Goal: Task Accomplishment & Management: Use online tool/utility

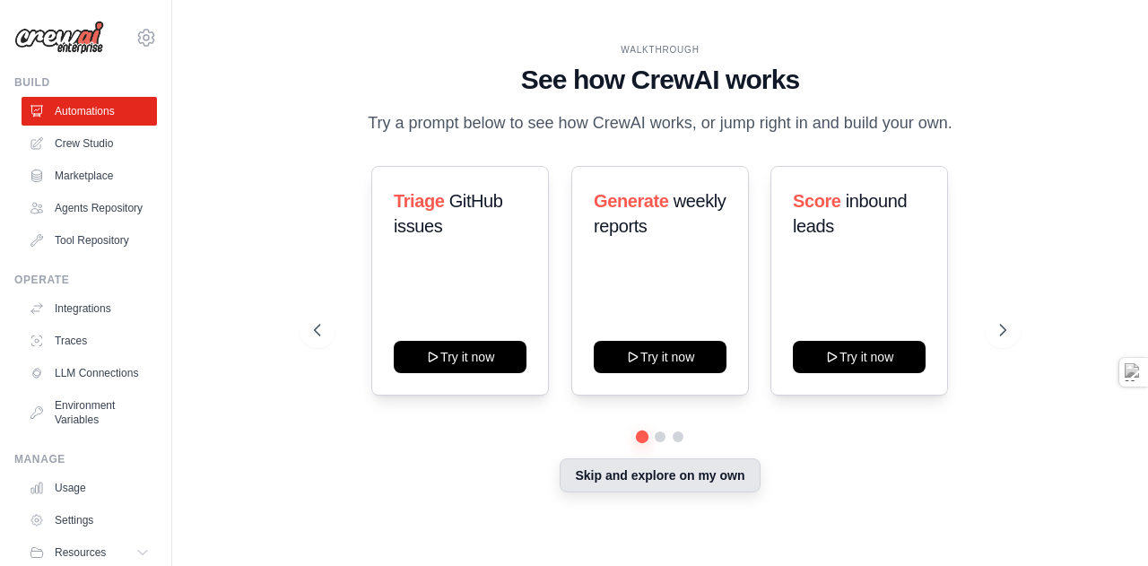
click at [708, 492] on button "Skip and explore on my own" at bounding box center [660, 475] width 200 height 34
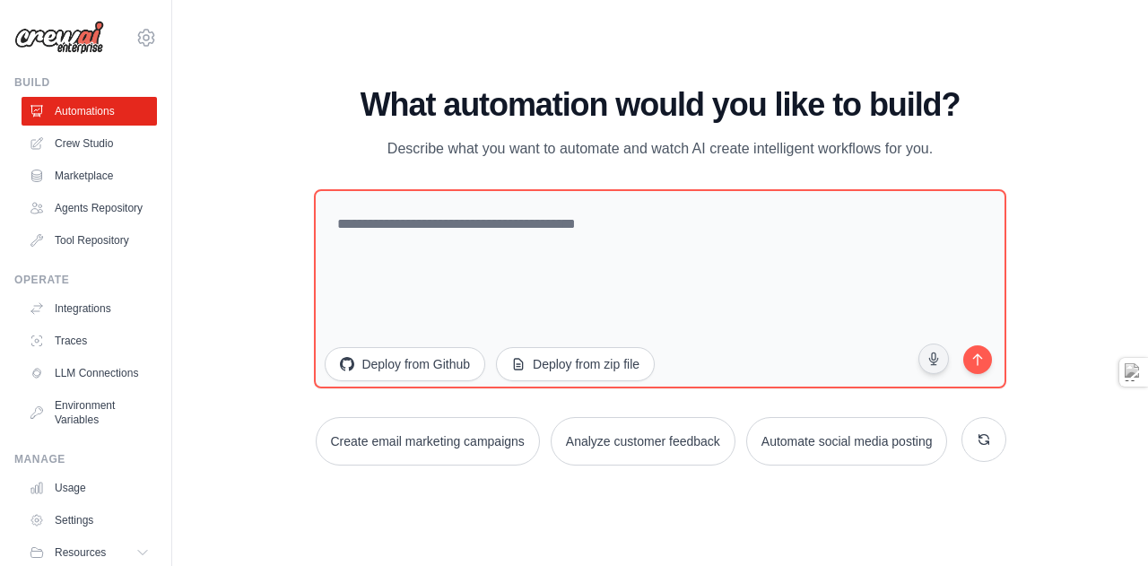
drag, startPoint x: 970, startPoint y: 79, endPoint x: 291, endPoint y: 101, distance: 679.4
click at [291, 101] on div "WALKTHROUGH See how [PERSON_NAME] works Try a prompt below to see how [PERSON_N…" at bounding box center [660, 283] width 919 height 530
drag, startPoint x: 348, startPoint y: 74, endPoint x: 983, endPoint y: 110, distance: 636.1
click at [983, 110] on div "What automation would you like to build? Describe what you want to automate and…" at bounding box center [660, 124] width 692 height 74
copy div "What automation would you like to build? Describe what you want to automate and…"
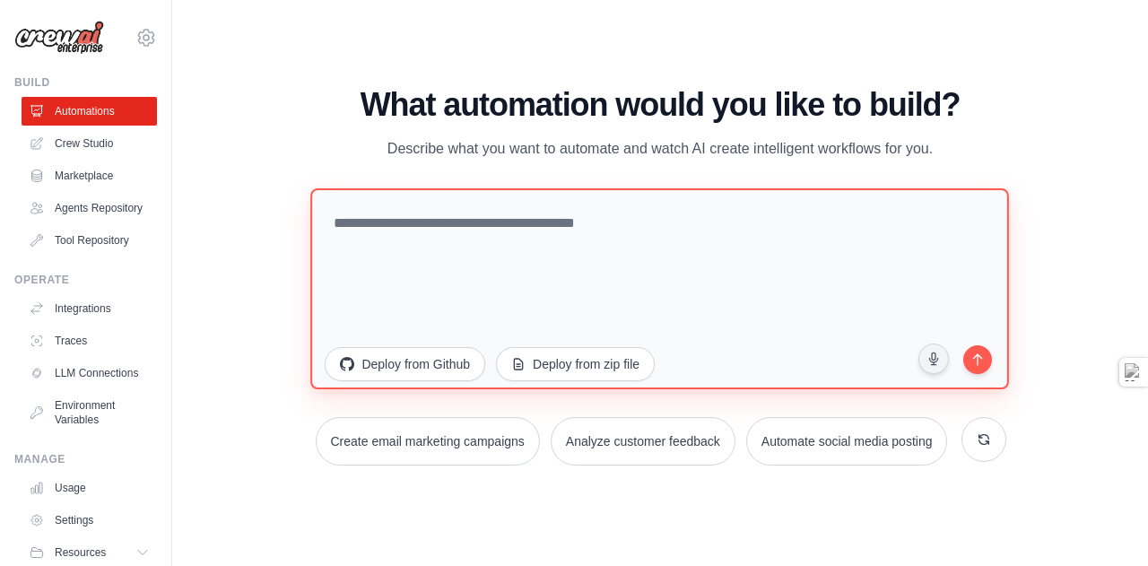
click at [410, 196] on textarea at bounding box center [660, 287] width 699 height 201
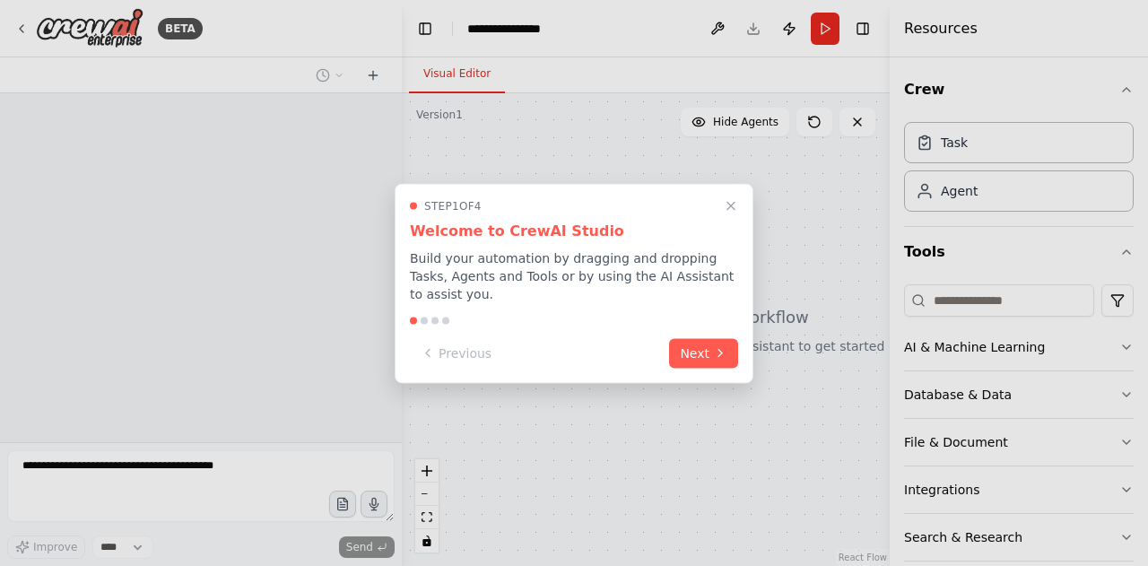
select select "****"
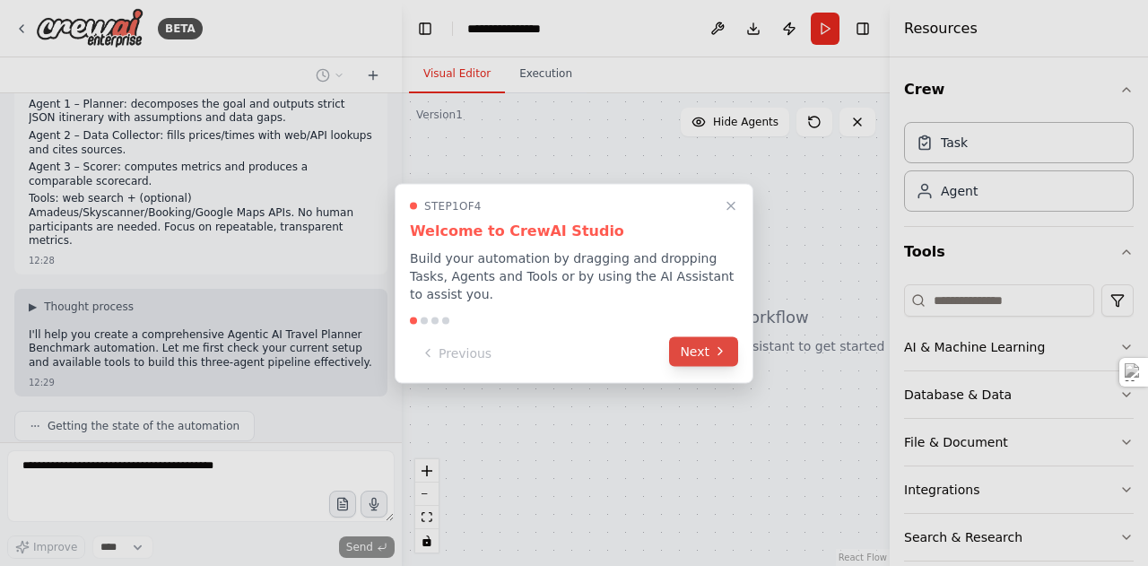
scroll to position [370, 0]
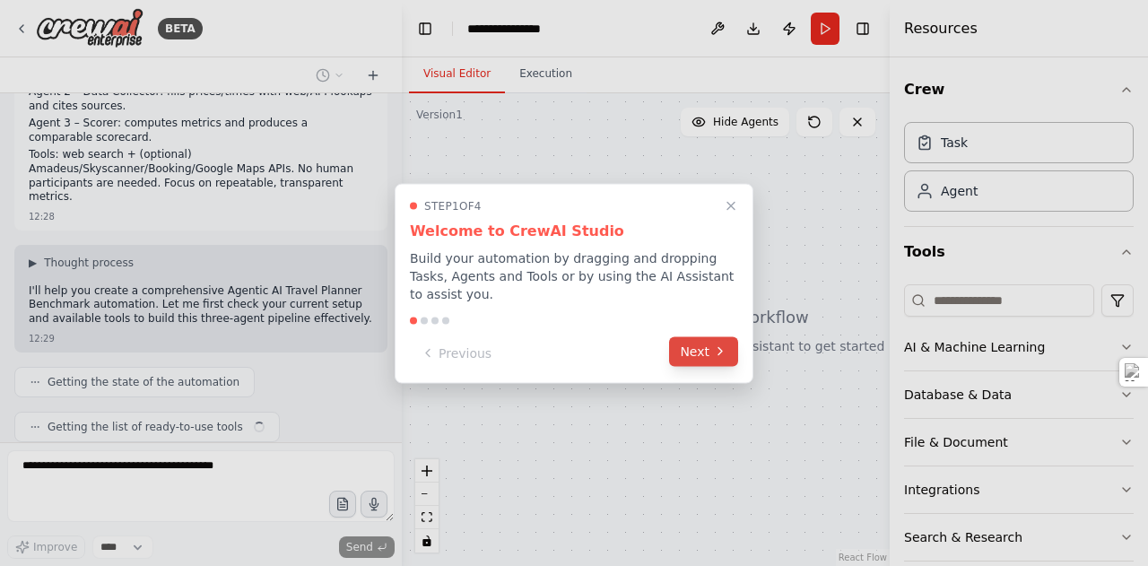
click at [699, 349] on button "Next" at bounding box center [703, 351] width 69 height 30
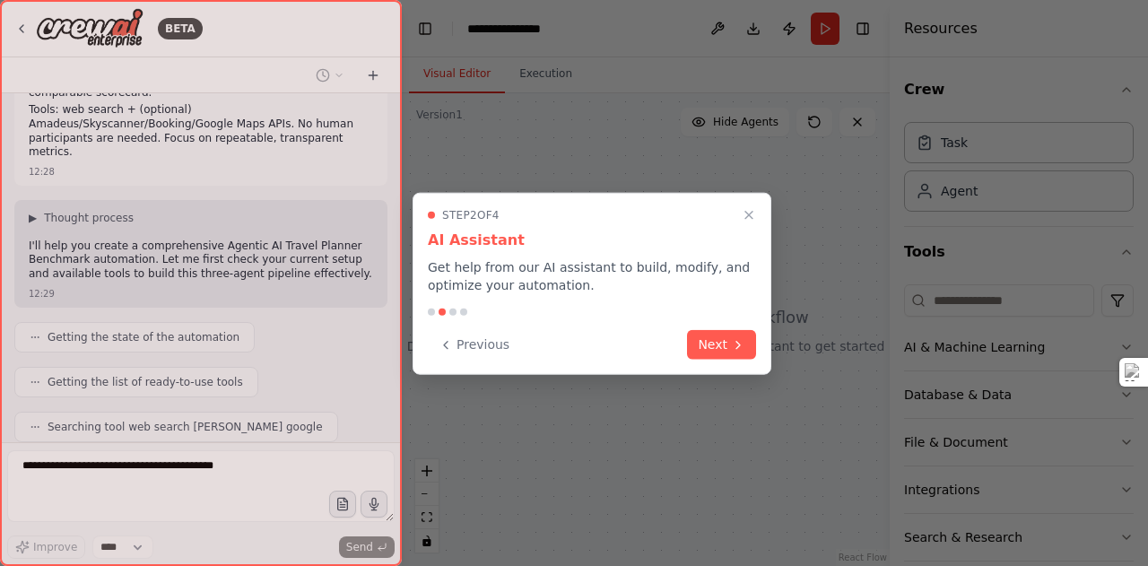
scroll to position [458, 0]
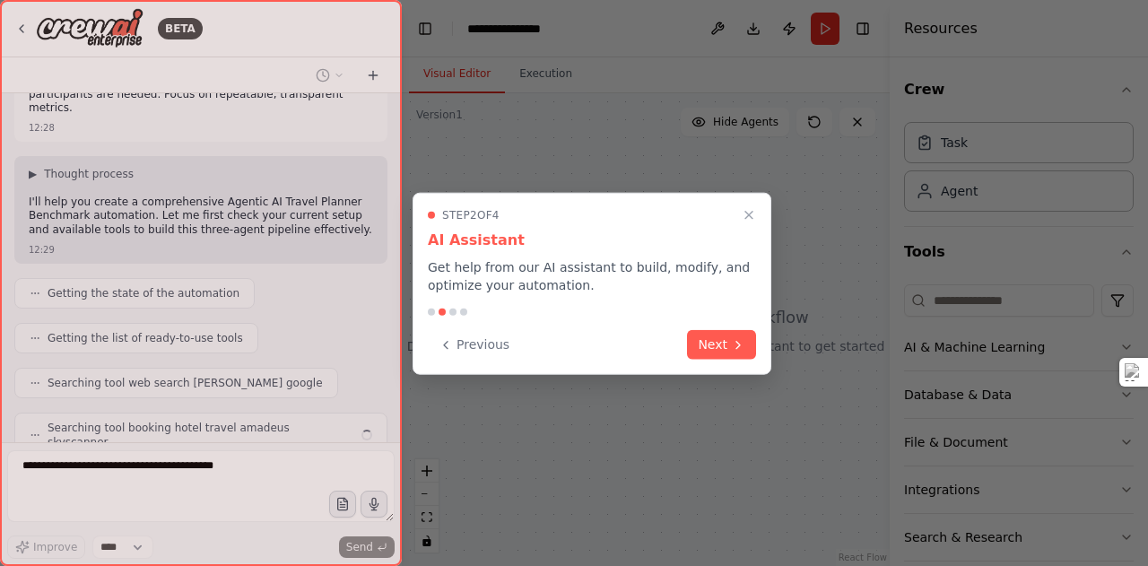
click at [699, 349] on button "Next" at bounding box center [721, 345] width 69 height 30
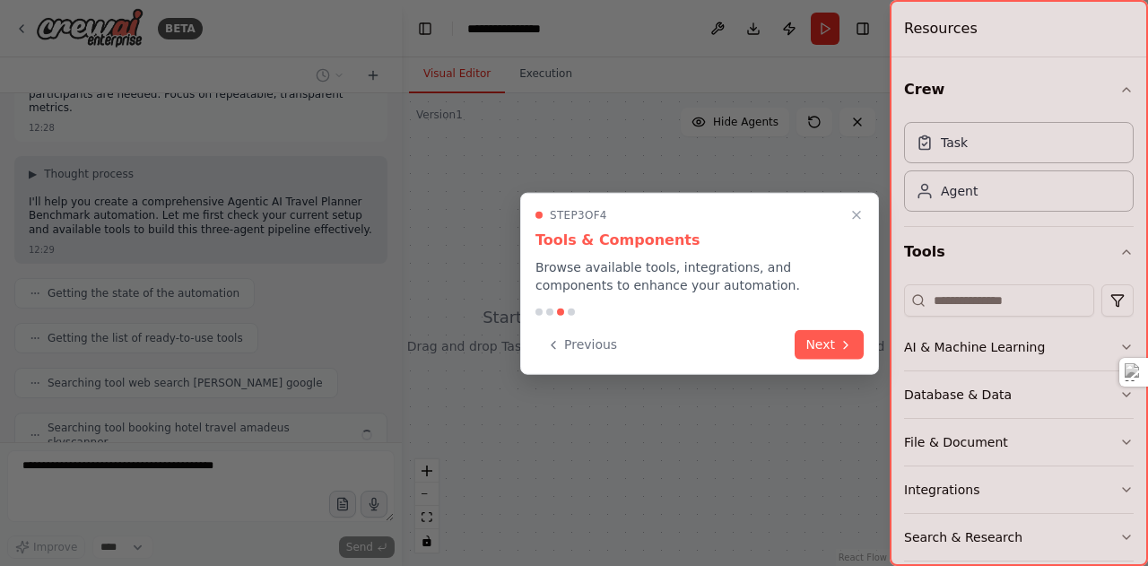
click at [699, 349] on div "Previous Next" at bounding box center [700, 345] width 328 height 30
click at [860, 344] on button "Next" at bounding box center [829, 343] width 69 height 30
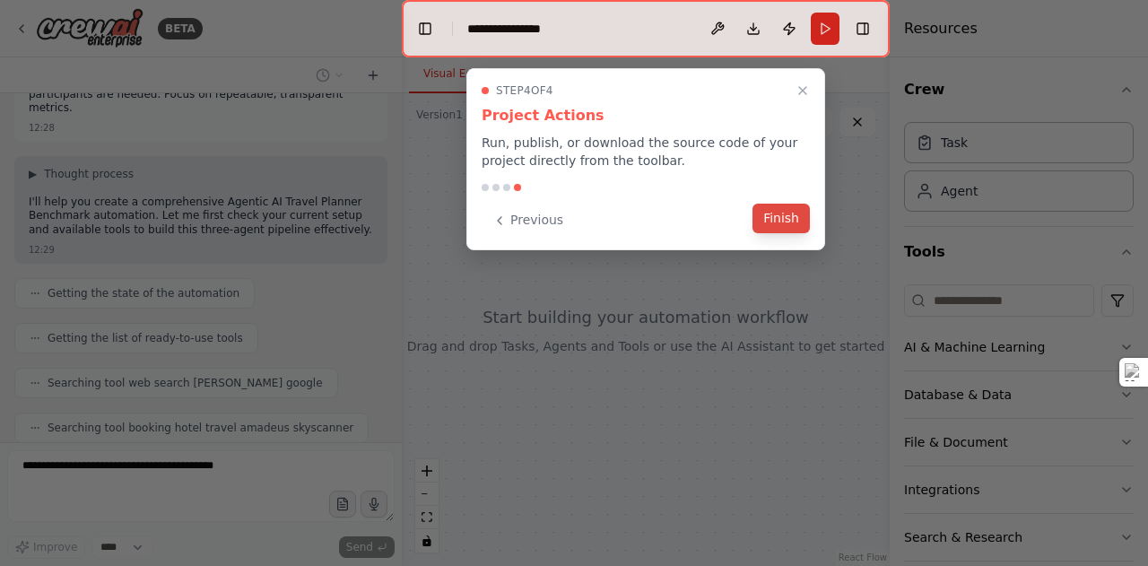
scroll to position [502, 0]
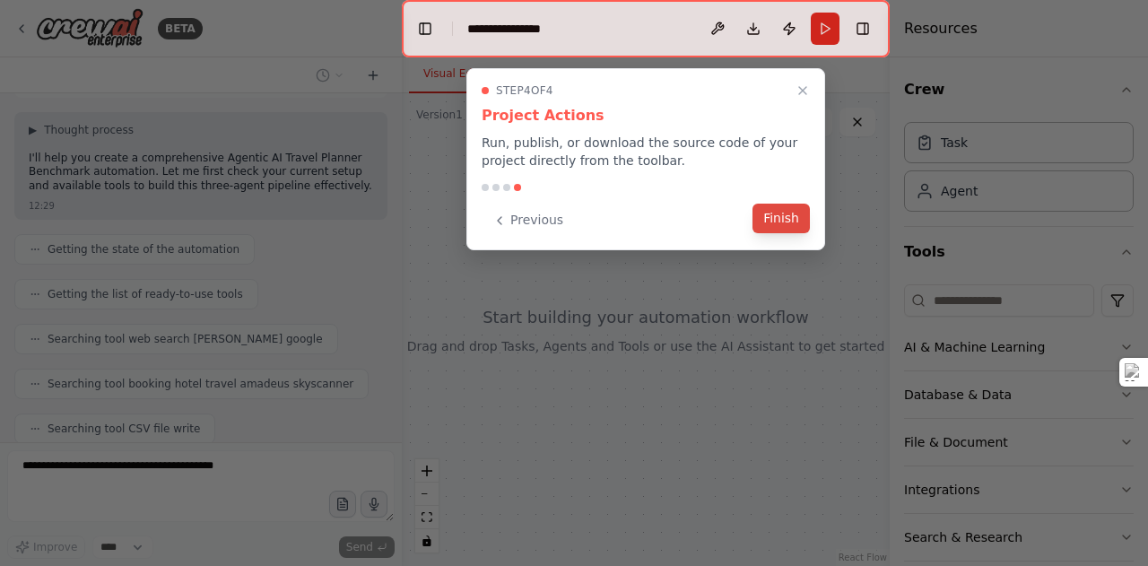
click at [781, 219] on button "Finish" at bounding box center [781, 219] width 57 height 30
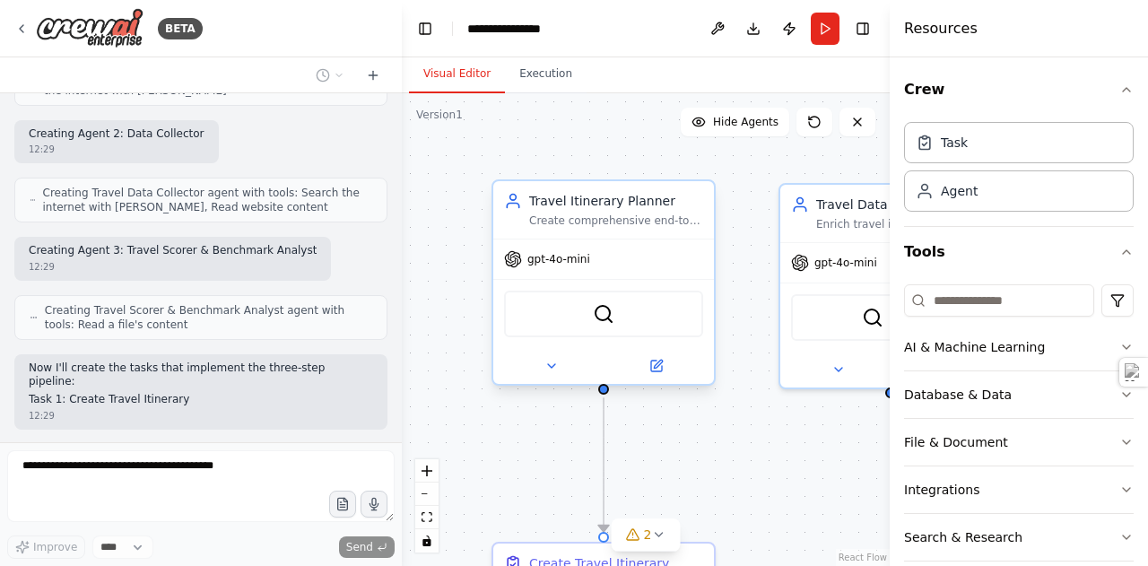
scroll to position [1164, 0]
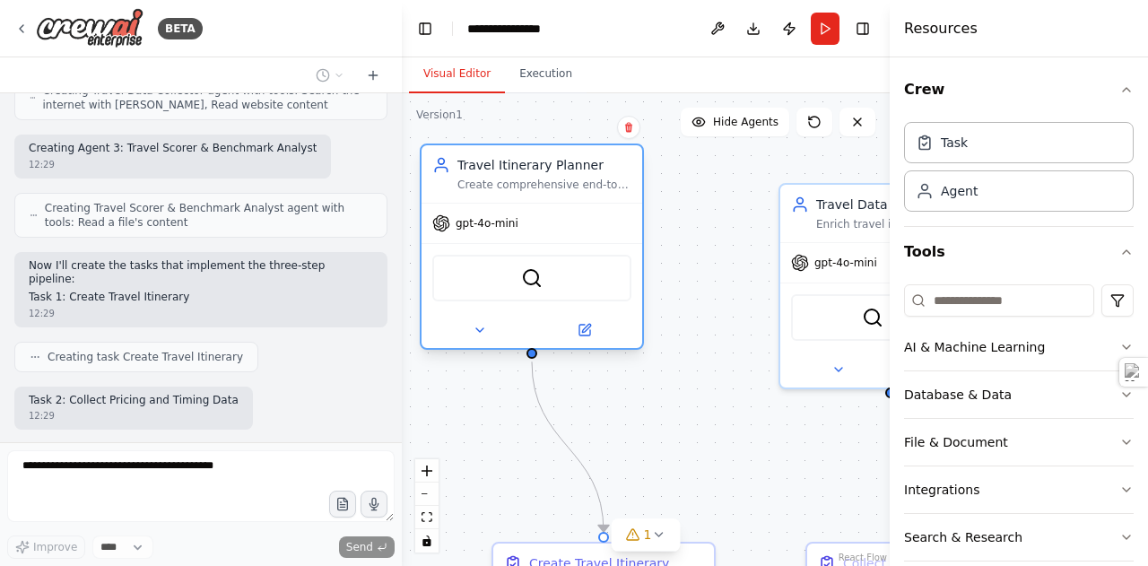
drag, startPoint x: 614, startPoint y: 199, endPoint x: 536, endPoint y: 163, distance: 85.9
click at [536, 163] on div "Travel Itinerary Planner" at bounding box center [544, 165] width 174 height 18
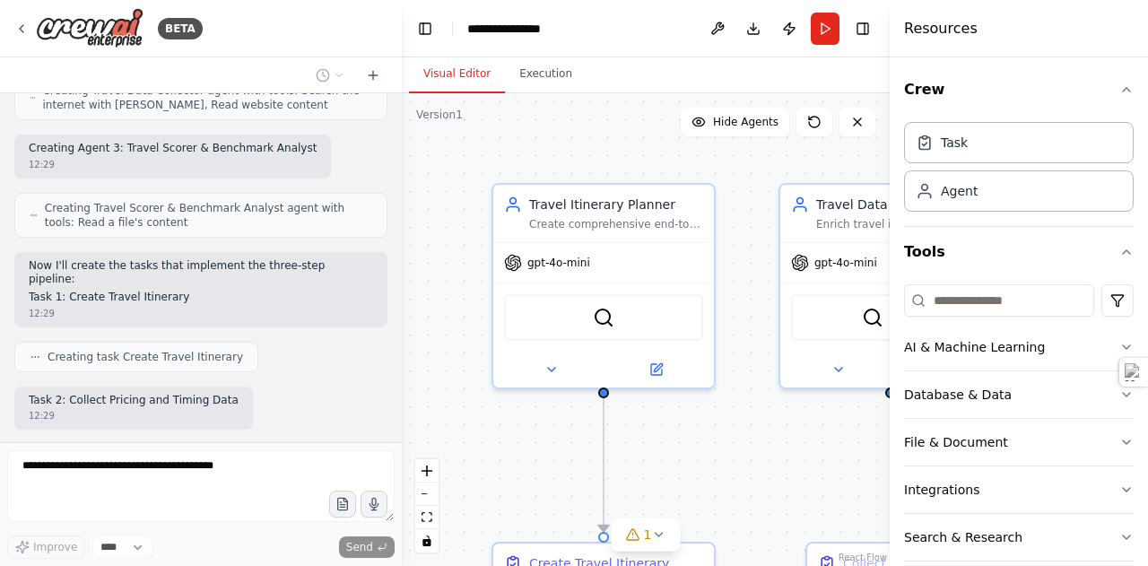
scroll to position [1267, 0]
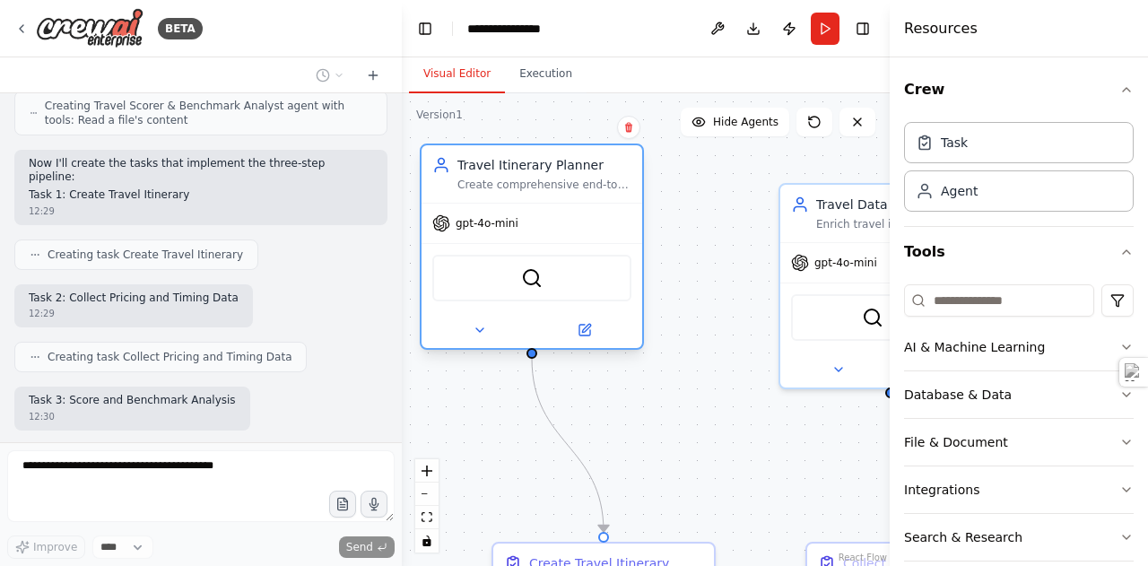
drag, startPoint x: 607, startPoint y: 205, endPoint x: 523, endPoint y: 172, distance: 90.6
click at [523, 172] on div "Travel Itinerary Planner" at bounding box center [544, 165] width 174 height 18
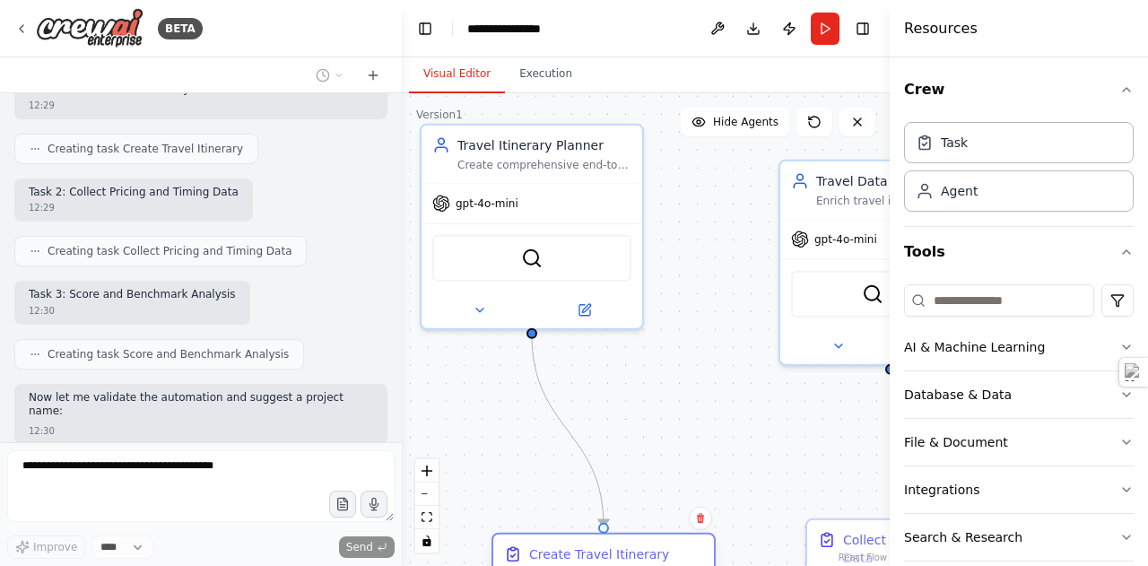
scroll to position [1416, 0]
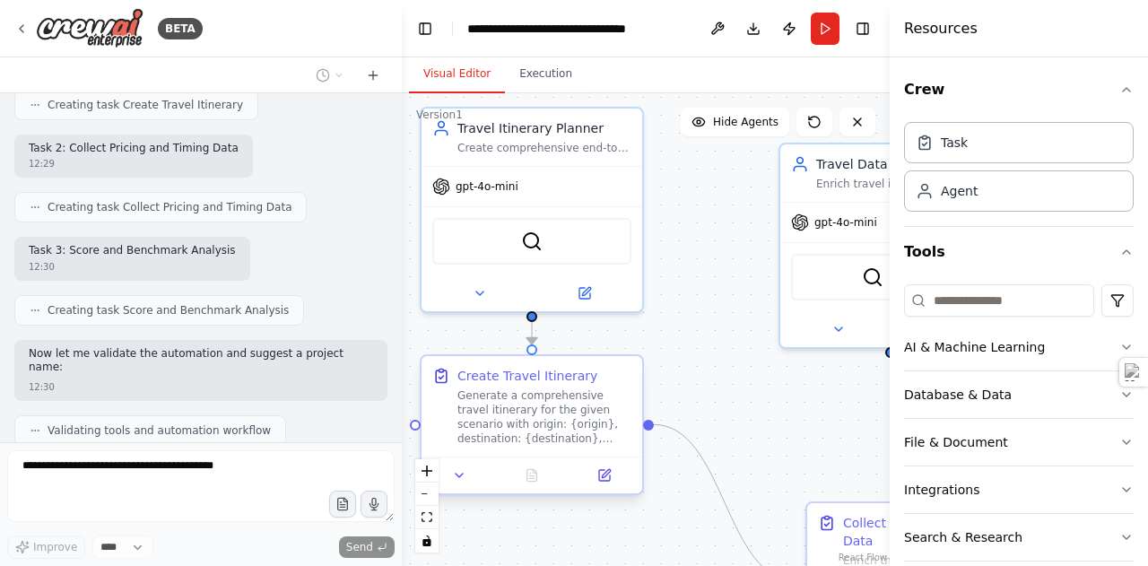
drag, startPoint x: 542, startPoint y: 557, endPoint x: 467, endPoint y: 371, distance: 200.1
click at [467, 371] on div "Create Travel Itinerary" at bounding box center [527, 376] width 140 height 18
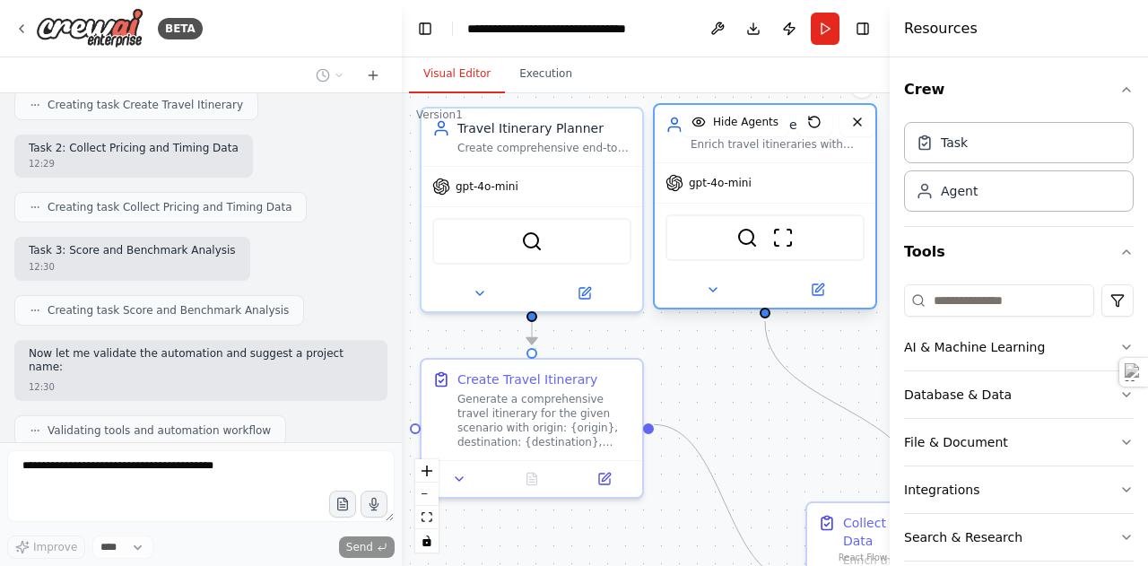
drag, startPoint x: 793, startPoint y: 261, endPoint x: 667, endPoint y: 231, distance: 129.2
click at [667, 231] on div "SerperDevTool ScrapeWebsiteTool" at bounding box center [765, 237] width 199 height 47
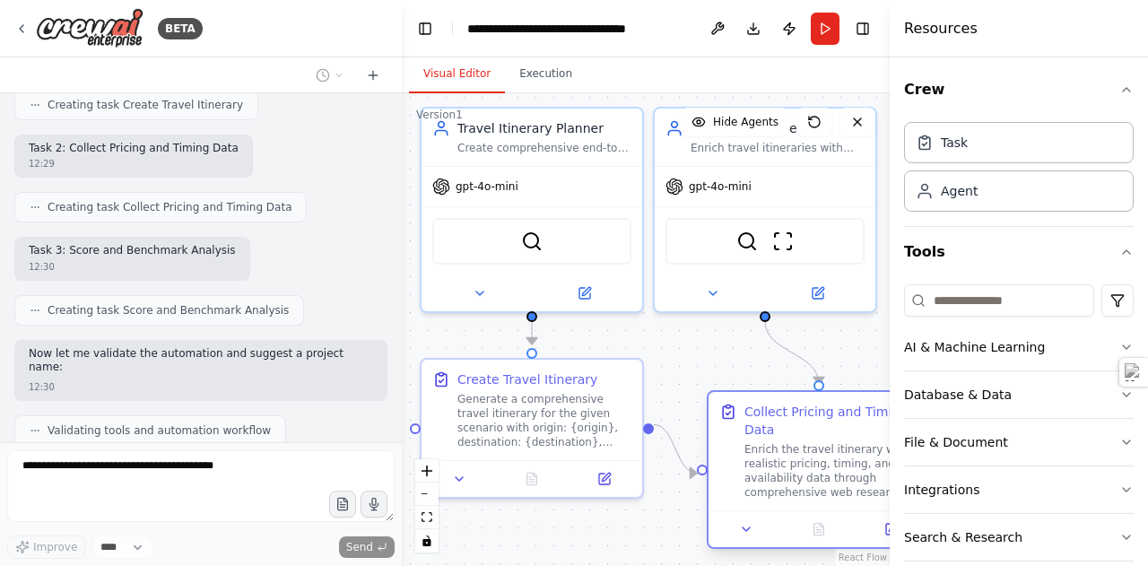
drag, startPoint x: 843, startPoint y: 514, endPoint x: 740, endPoint y: 401, distance: 153.0
click at [740, 401] on div "Collect Pricing and Timing Data Enrich the travel itinerary with realistic pric…" at bounding box center [819, 451] width 221 height 118
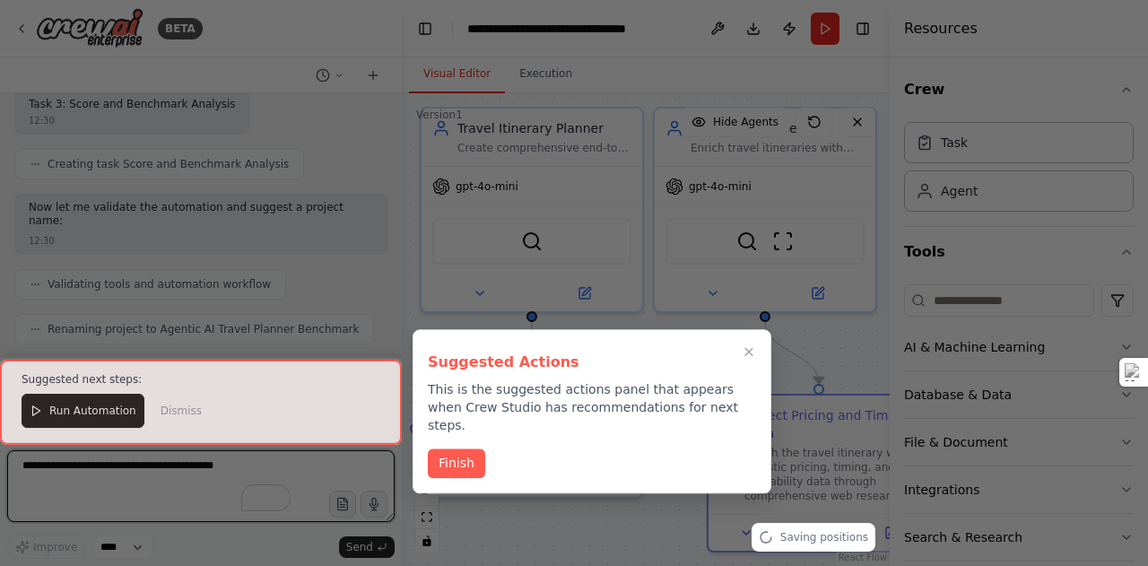
scroll to position [1577, 0]
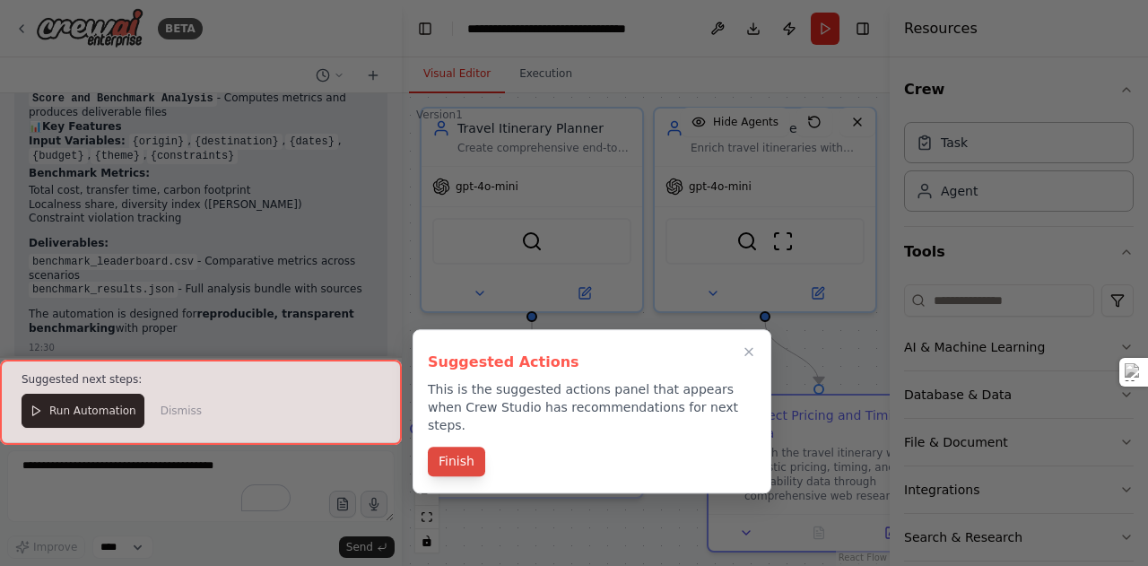
click at [445, 447] on button "Finish" at bounding box center [456, 462] width 57 height 30
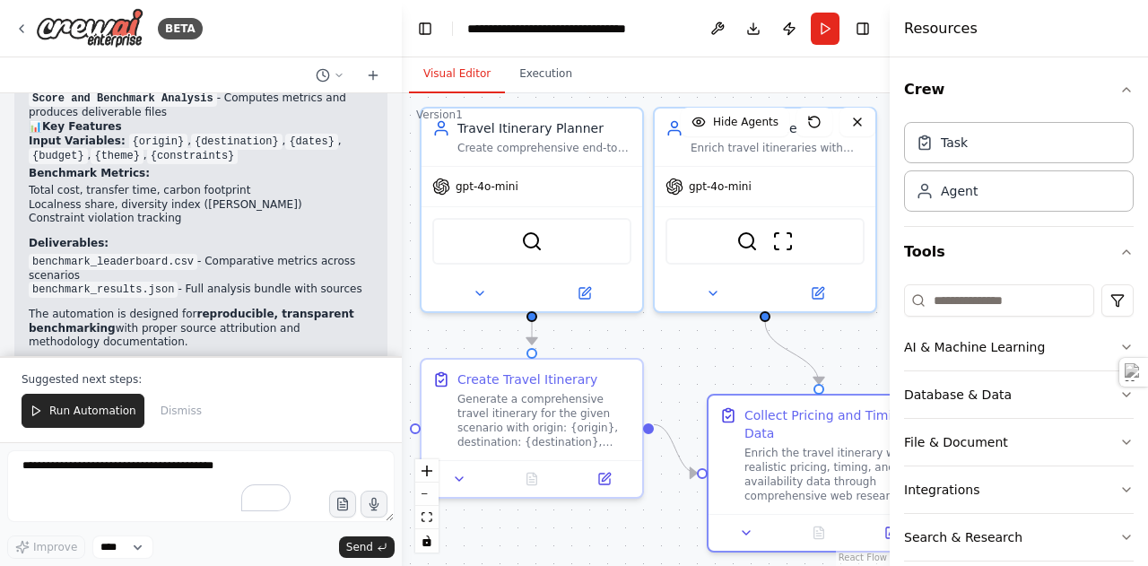
scroll to position [2086, 0]
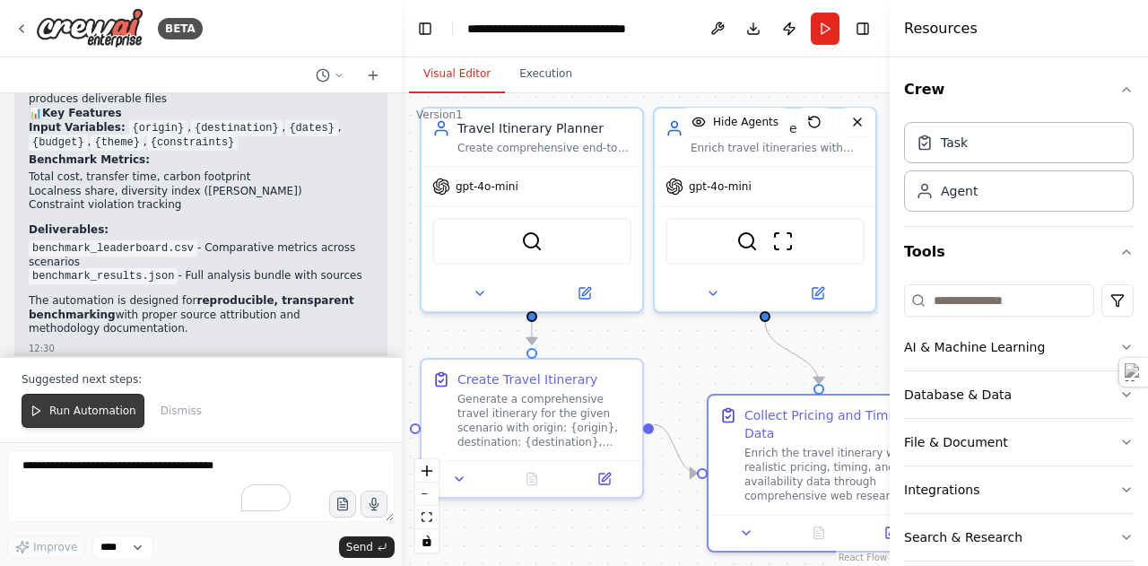
click at [95, 409] on span "Run Automation" at bounding box center [92, 411] width 87 height 14
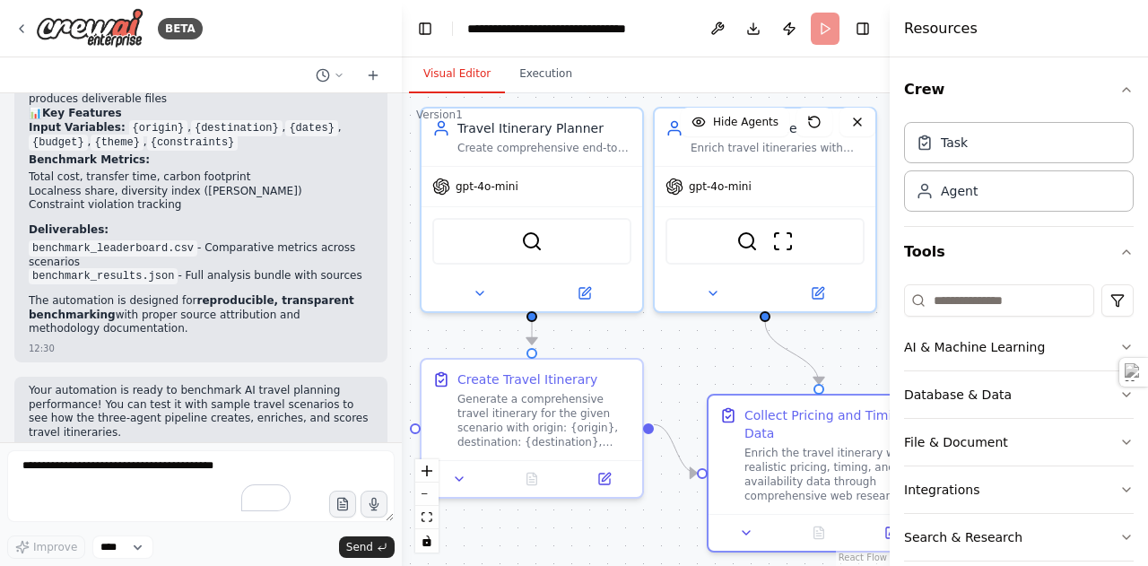
scroll to position [2001, 0]
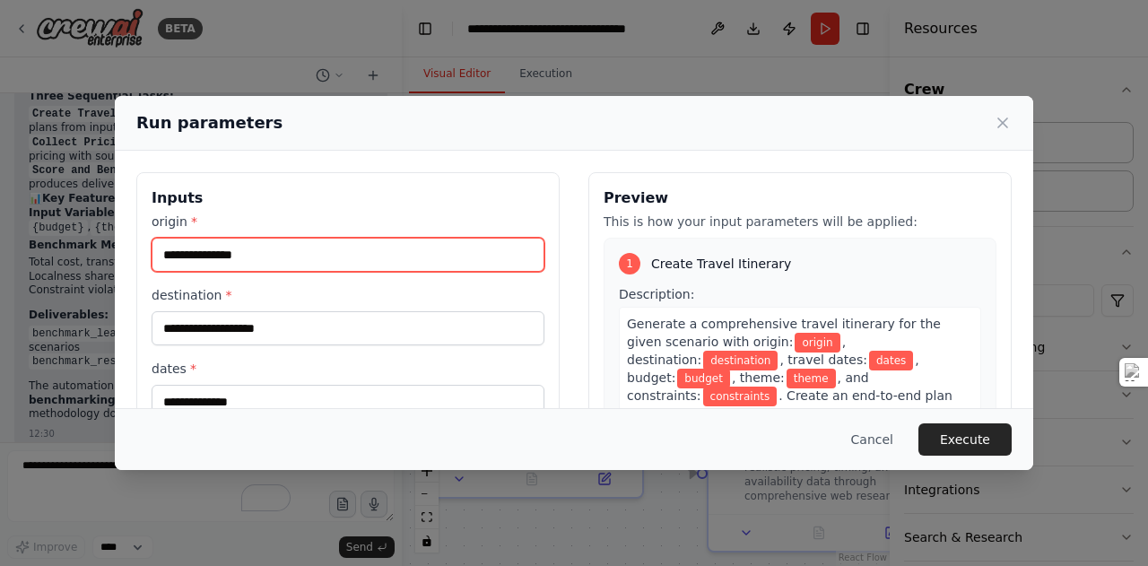
click at [213, 257] on input "origin *" at bounding box center [348, 255] width 393 height 34
type input "******"
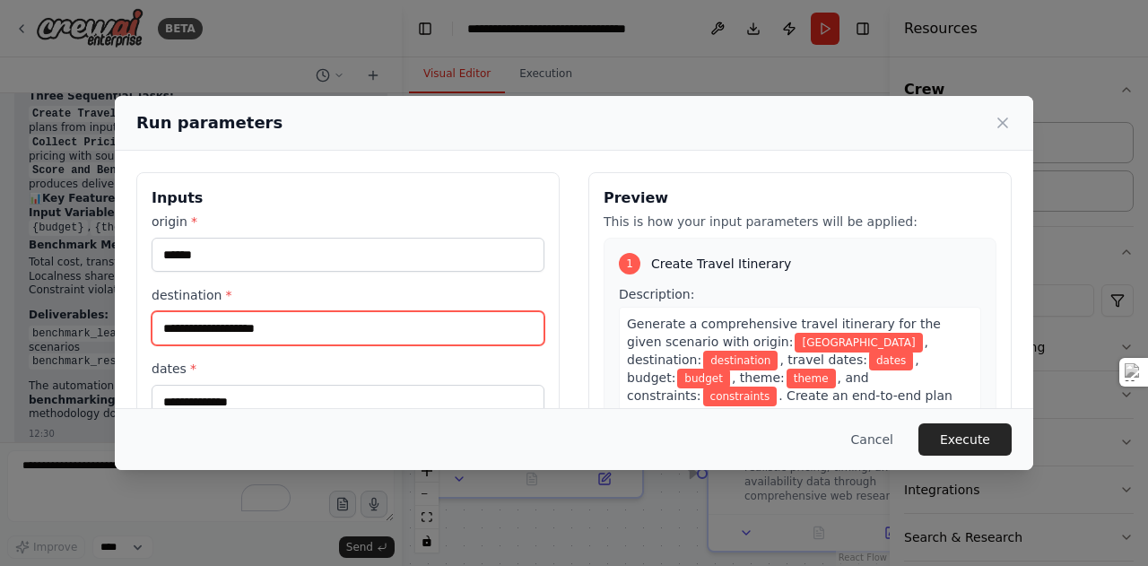
click at [227, 327] on input "destination *" at bounding box center [348, 328] width 393 height 34
type input "*******"
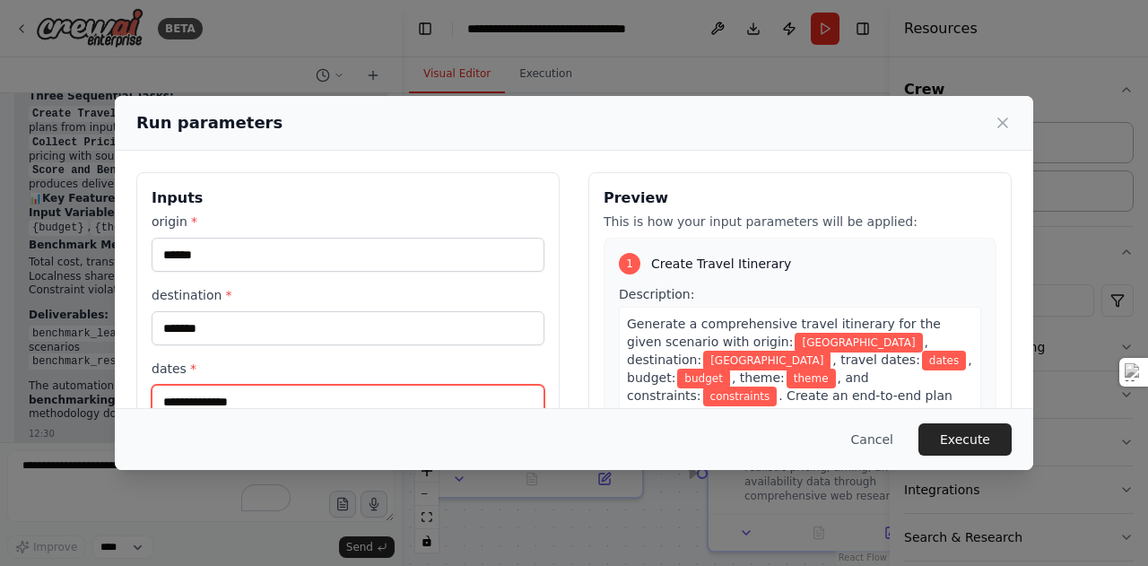
scroll to position [8, 0]
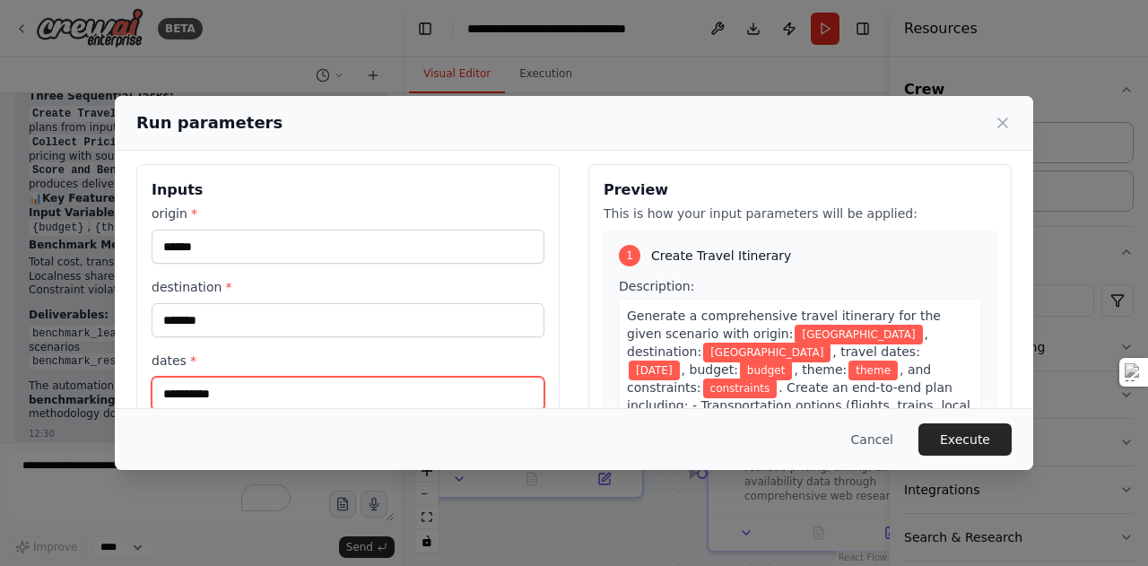
type input "**********"
click at [501, 354] on label "dates *" at bounding box center [348, 361] width 393 height 18
click at [501, 377] on input "**********" at bounding box center [348, 394] width 393 height 34
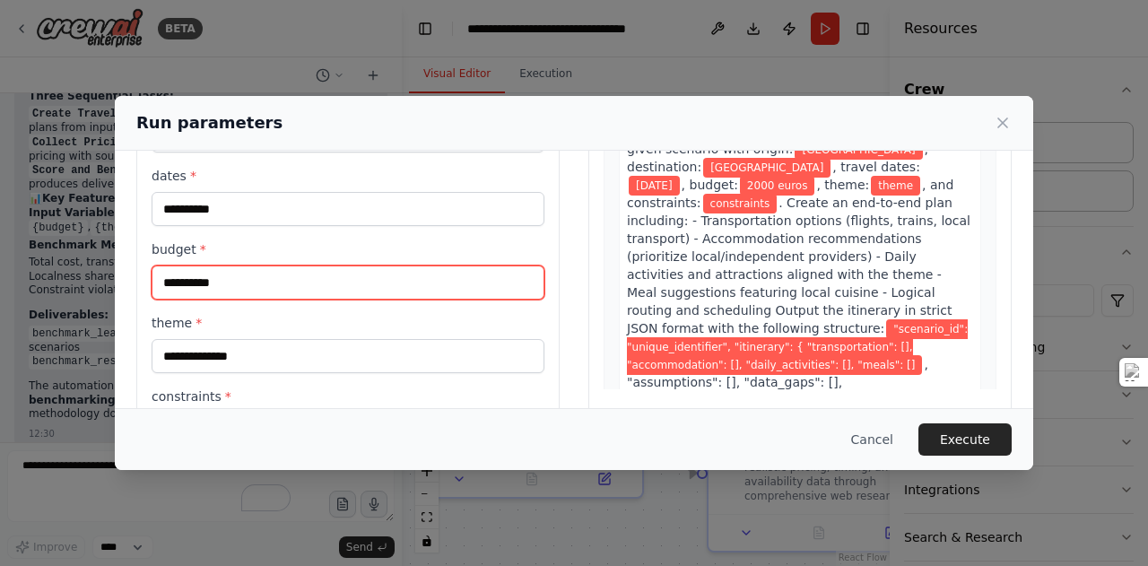
type input "**********"
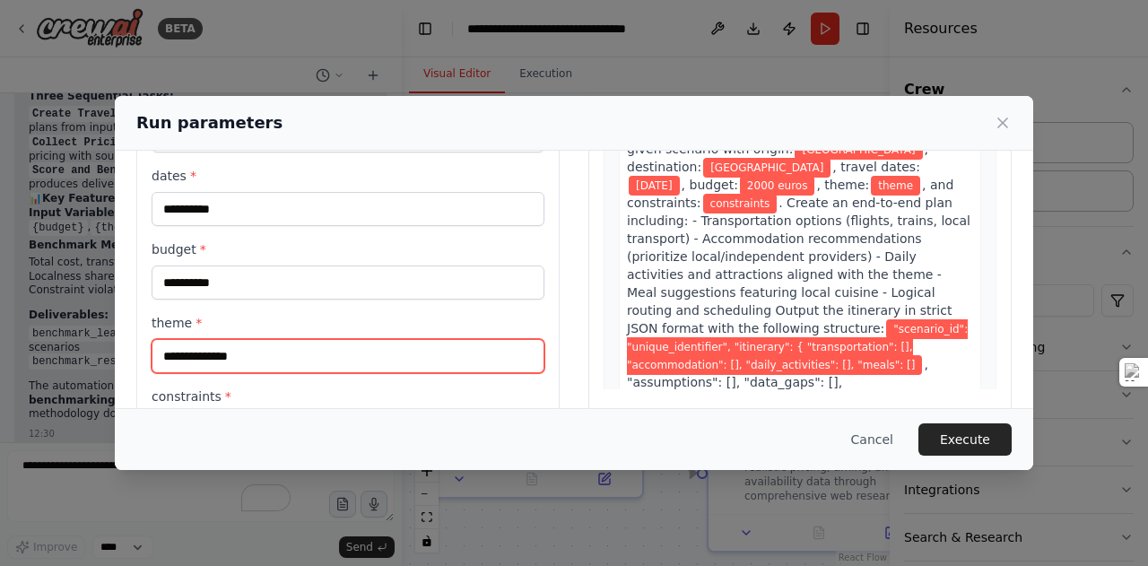
click at [407, 354] on input "theme *" at bounding box center [348, 356] width 393 height 34
type input "******"
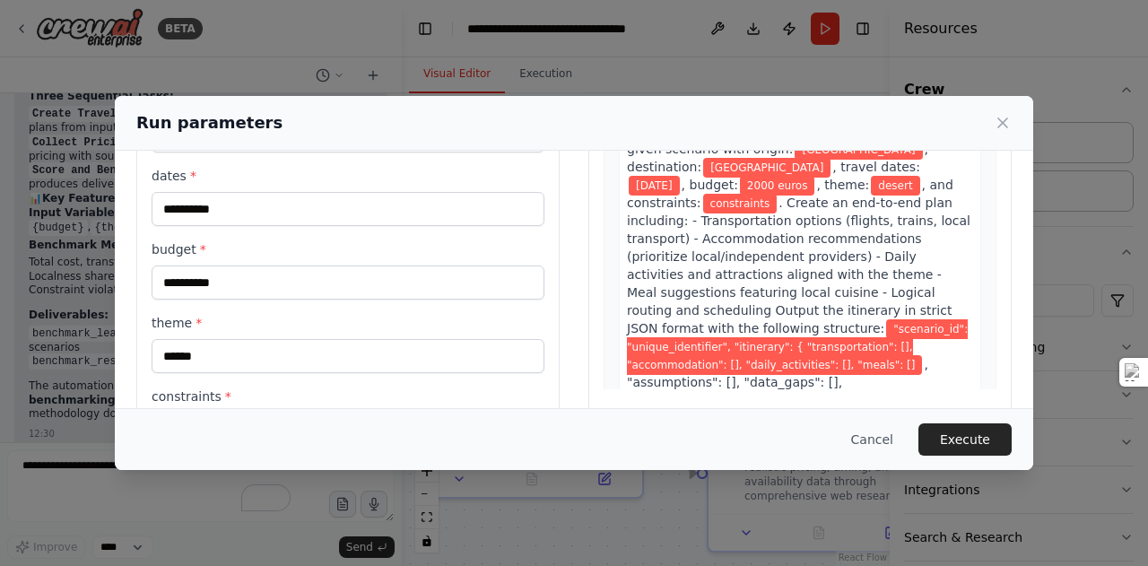
click at [393, 396] on label "constraints *" at bounding box center [348, 397] width 393 height 18
click at [393, 413] on input "constraints *" at bounding box center [348, 430] width 393 height 34
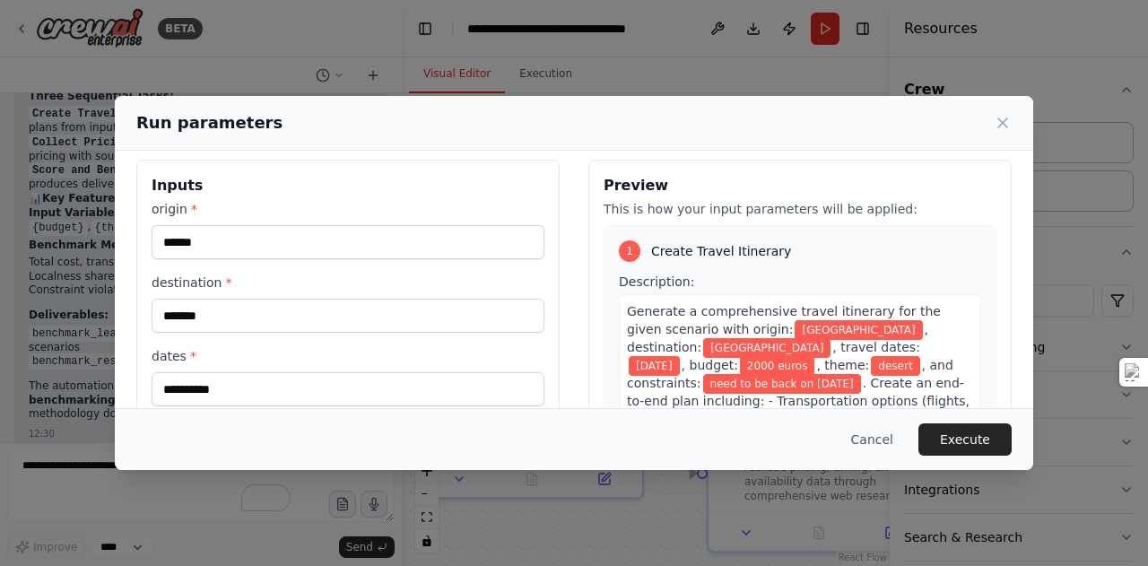
scroll to position [0, 0]
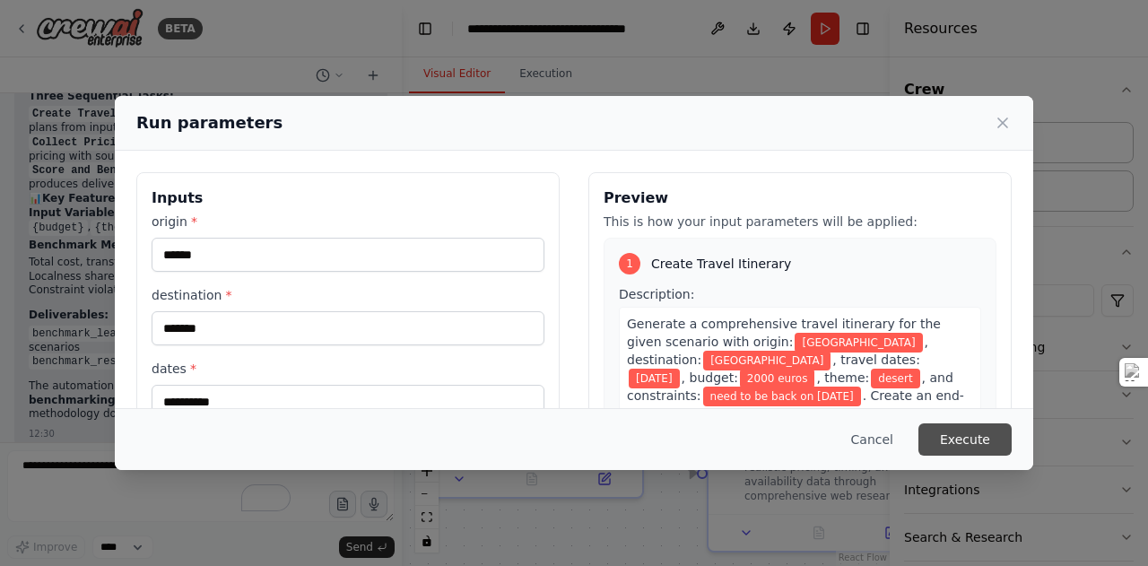
type input "**********"
click at [994, 442] on button "Execute" at bounding box center [965, 439] width 93 height 32
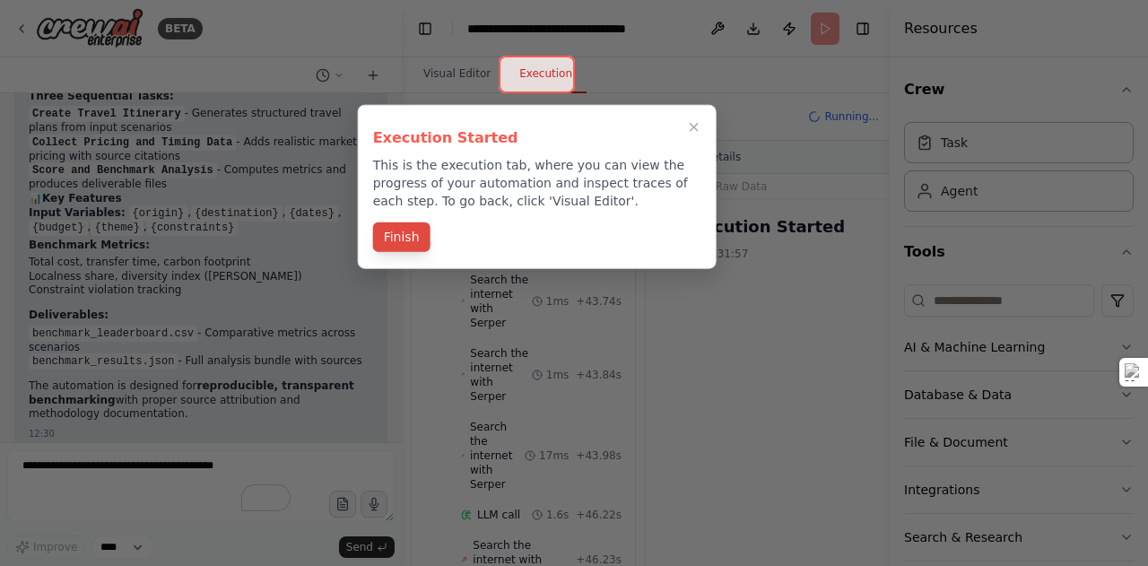
scroll to position [4796, 0]
click at [407, 240] on button "Finish" at bounding box center [401, 237] width 57 height 30
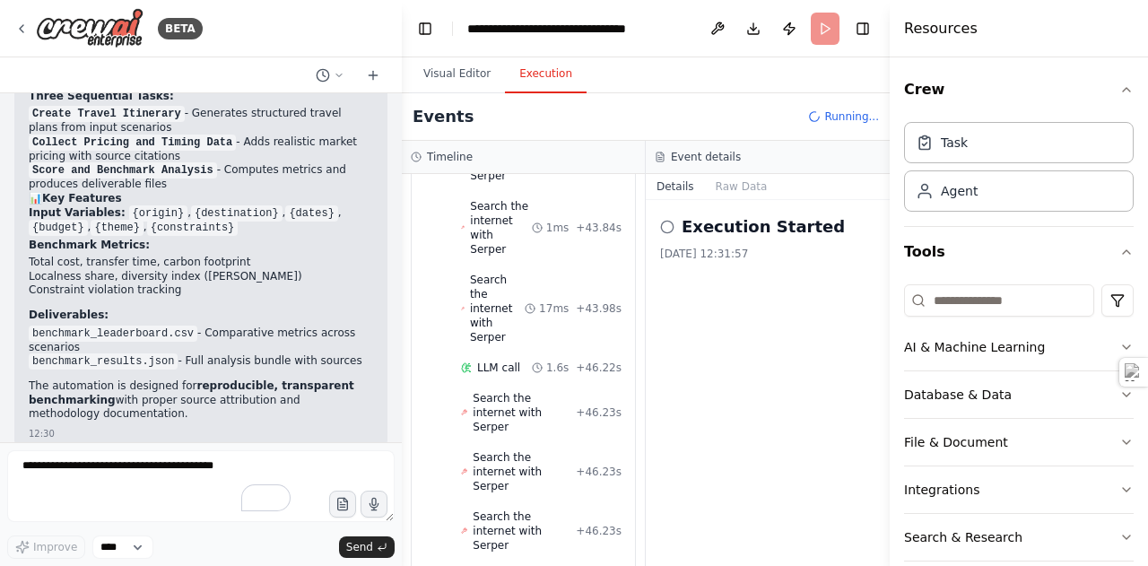
scroll to position [4971, 0]
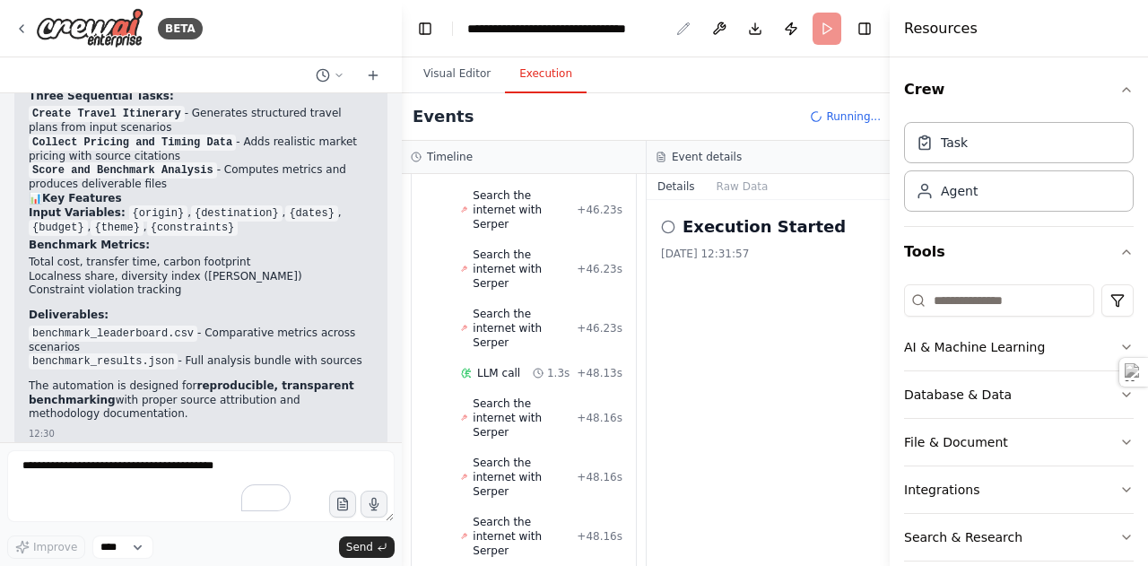
click at [684, 28] on icon "breadcrumb" at bounding box center [683, 29] width 14 height 14
click at [607, 33] on div "**********" at bounding box center [568, 29] width 202 height 18
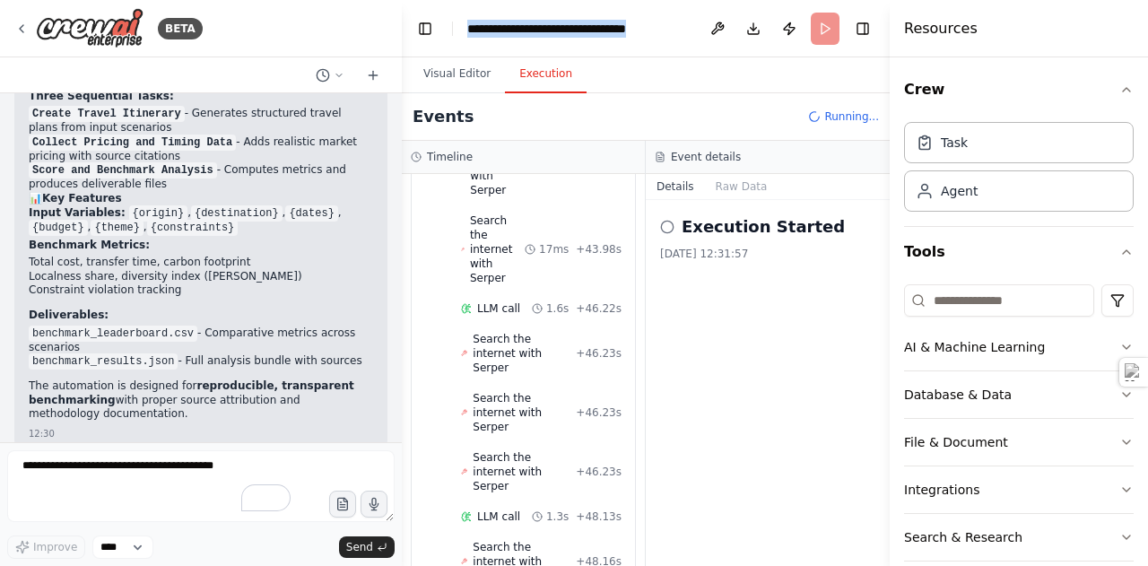
drag, startPoint x: 675, startPoint y: 30, endPoint x: 456, endPoint y: 31, distance: 219.8
click at [456, 31] on header "**********" at bounding box center [646, 28] width 488 height 57
copy div "**********"
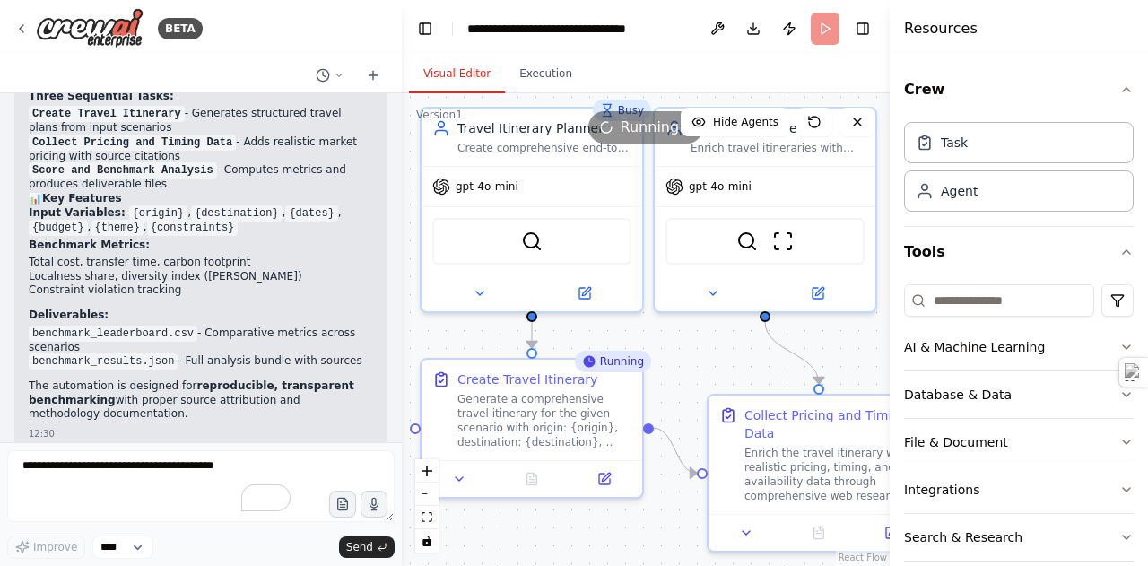
click at [447, 73] on button "Visual Editor" at bounding box center [457, 75] width 96 height 38
click at [1119, 89] on icon "button" at bounding box center [1126, 90] width 14 height 14
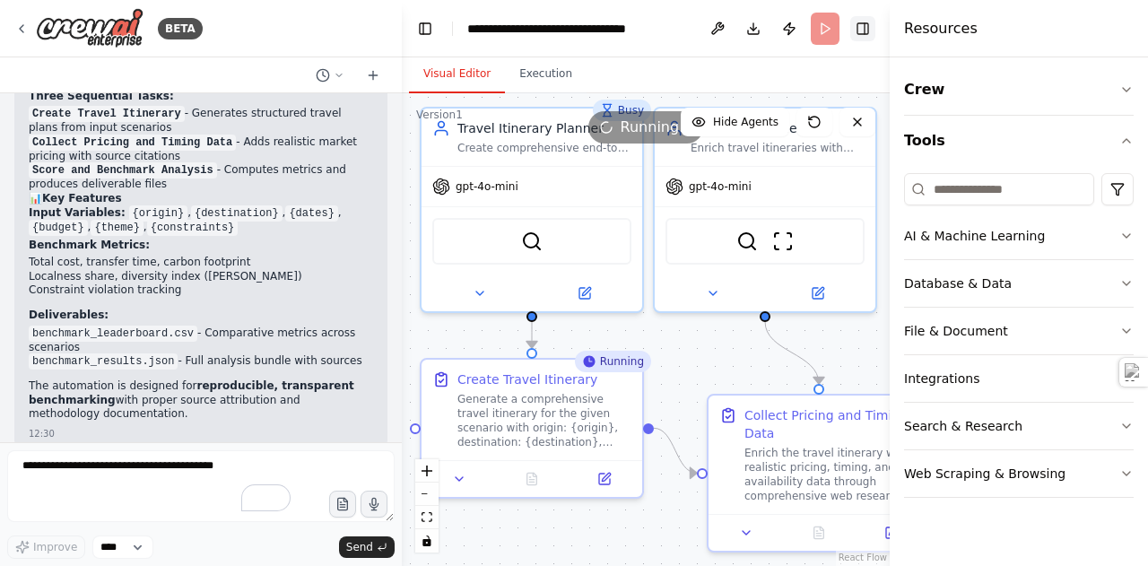
click at [853, 28] on button "Toggle Right Sidebar" at bounding box center [862, 28] width 25 height 25
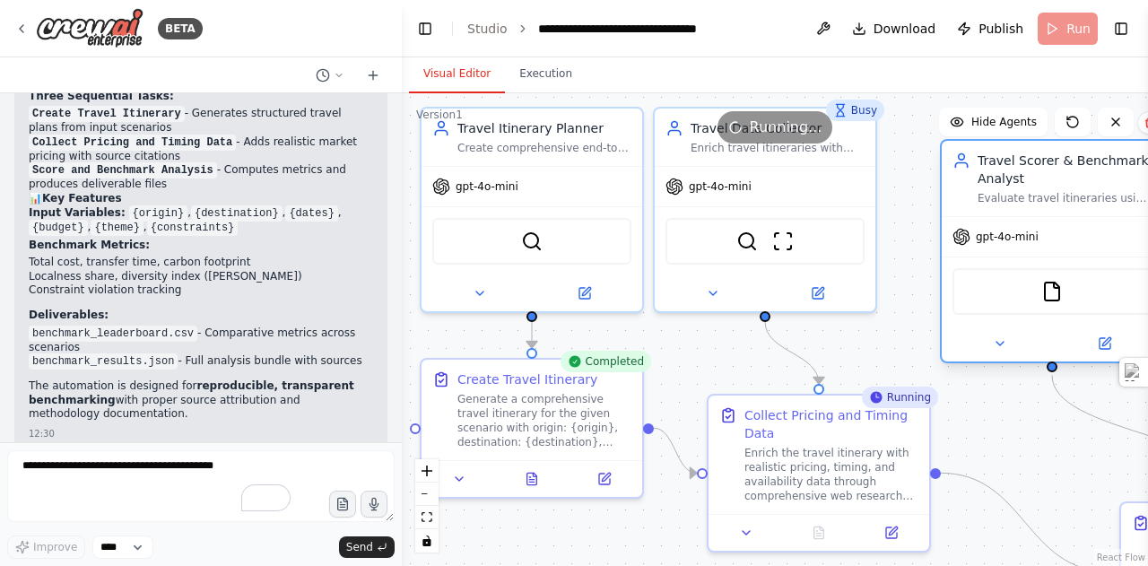
drag, startPoint x: 1078, startPoint y: 227, endPoint x: 954, endPoint y: 227, distance: 124.7
click at [954, 227] on div "gpt-4o-mini" at bounding box center [1052, 236] width 221 height 39
click at [897, 261] on div ".deletable-edge-delete-btn { width: 20px; height: 20px; border: 0px solid #ffff…" at bounding box center [775, 329] width 746 height 473
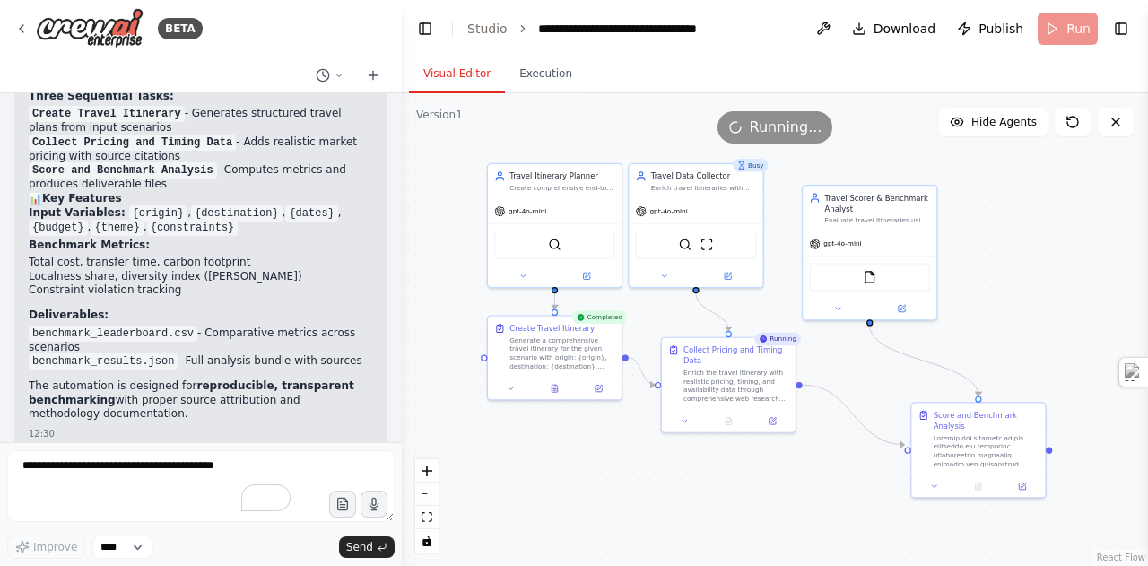
drag, startPoint x: 959, startPoint y: 494, endPoint x: 838, endPoint y: 490, distance: 121.2
click at [838, 490] on div ".deletable-edge-delete-btn { width: 20px; height: 20px; border: 0px solid #ffff…" at bounding box center [775, 329] width 746 height 473
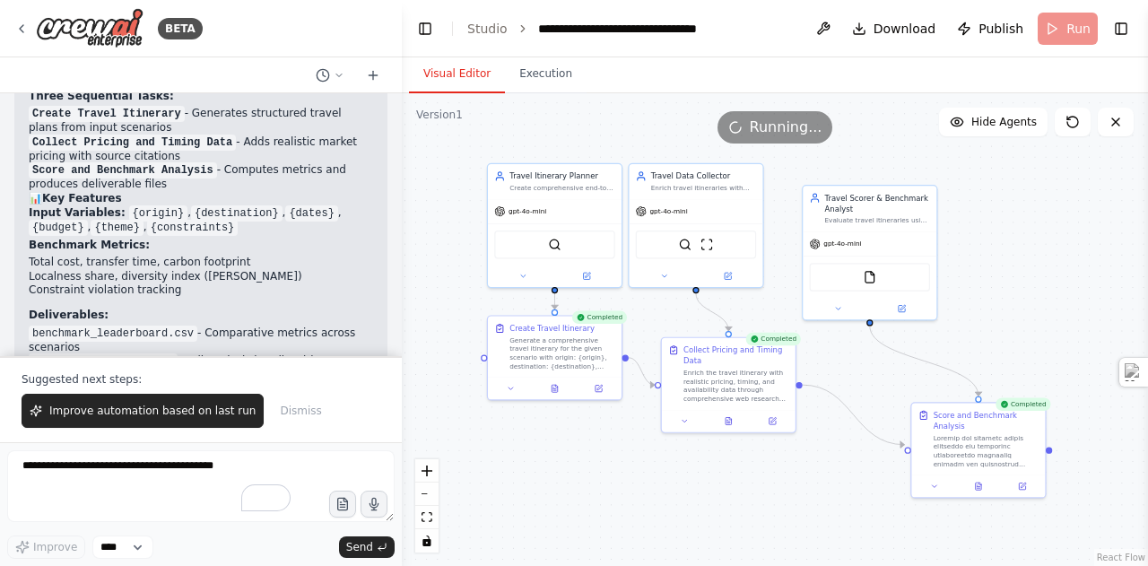
scroll to position [2086, 0]
